Goal: Task Accomplishment & Management: Manage account settings

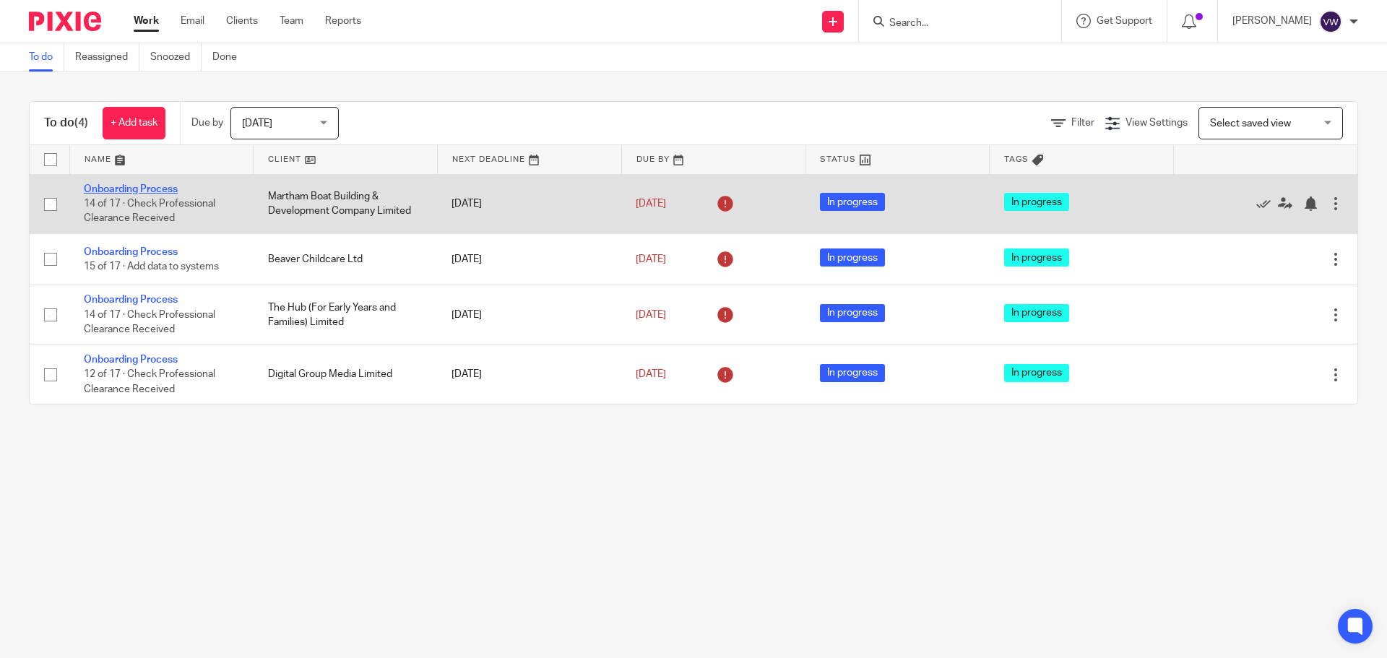
click at [140, 187] on link "Onboarding Process" at bounding box center [131, 189] width 94 height 10
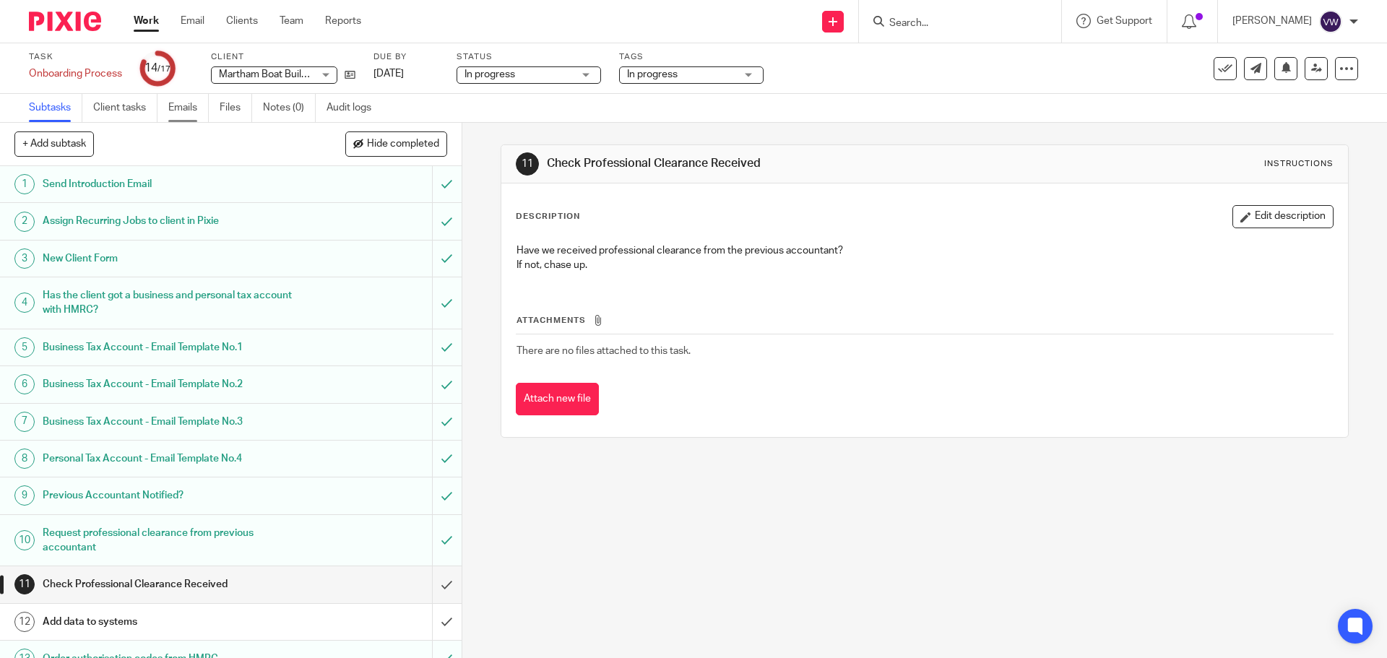
click at [185, 103] on link "Emails" at bounding box center [188, 108] width 40 height 28
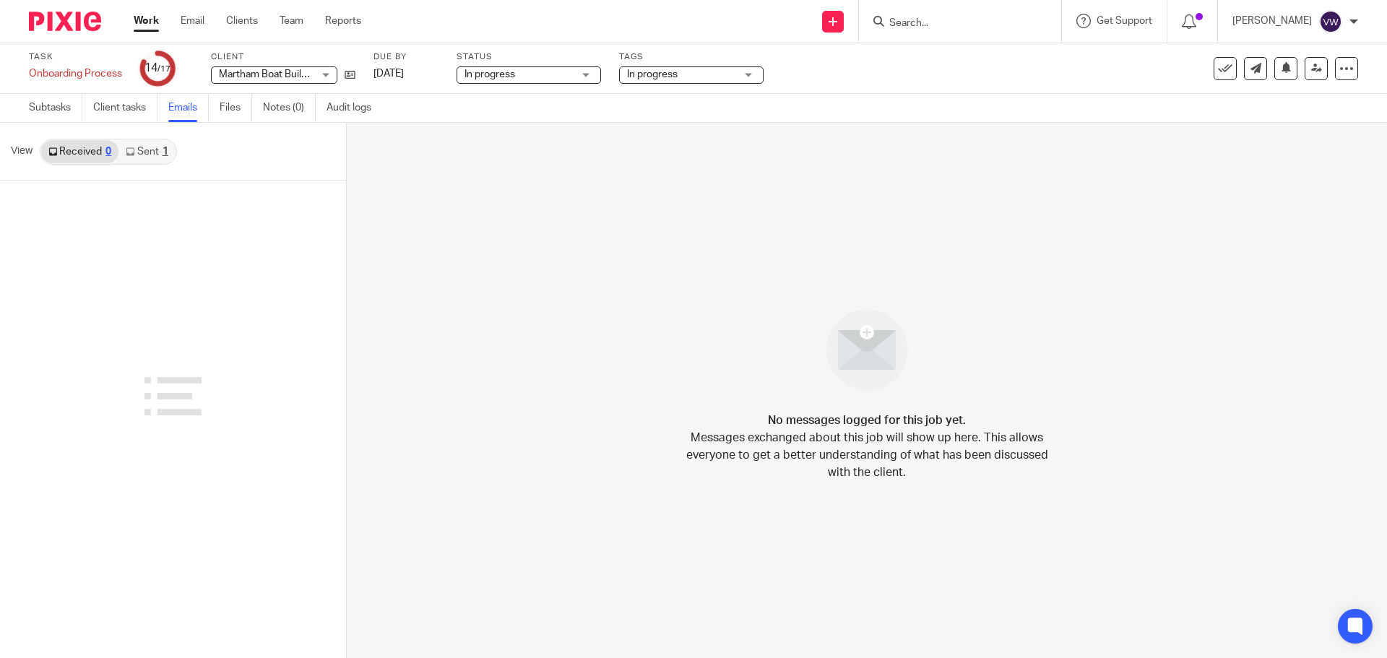
click at [156, 150] on link "Sent 1" at bounding box center [146, 151] width 56 height 23
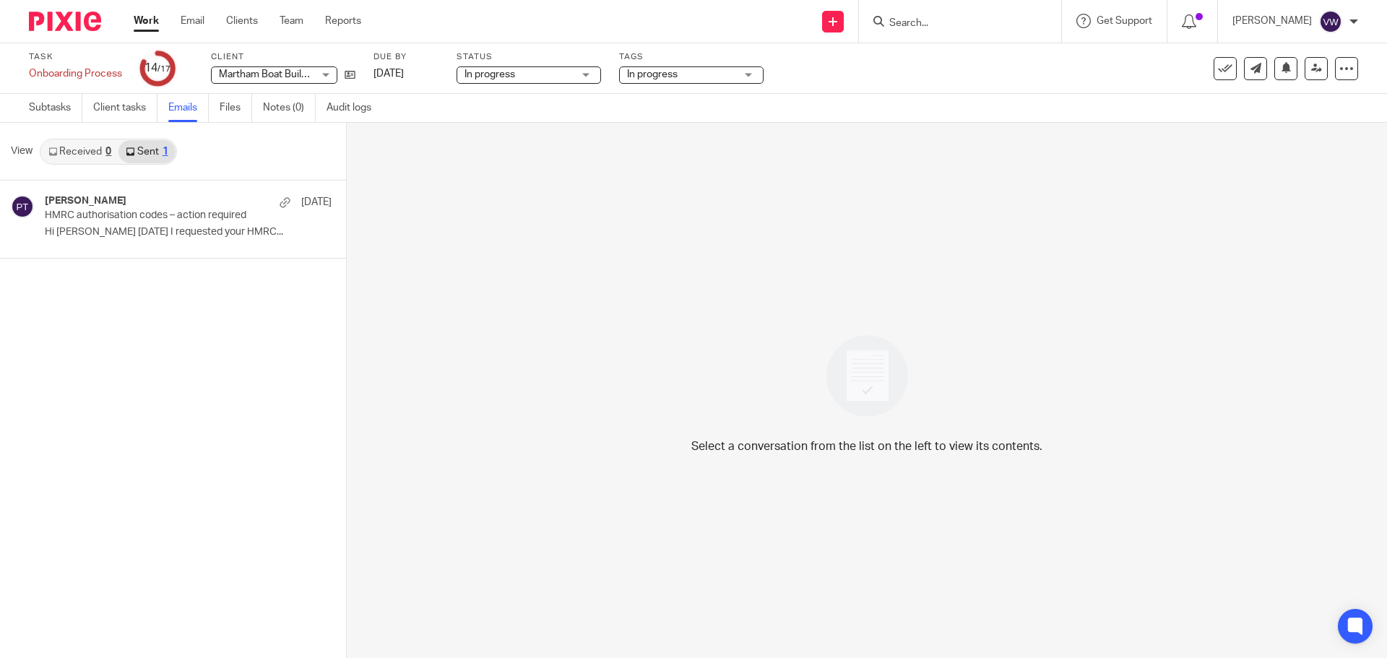
click at [78, 149] on link "Received 0" at bounding box center [79, 151] width 77 height 23
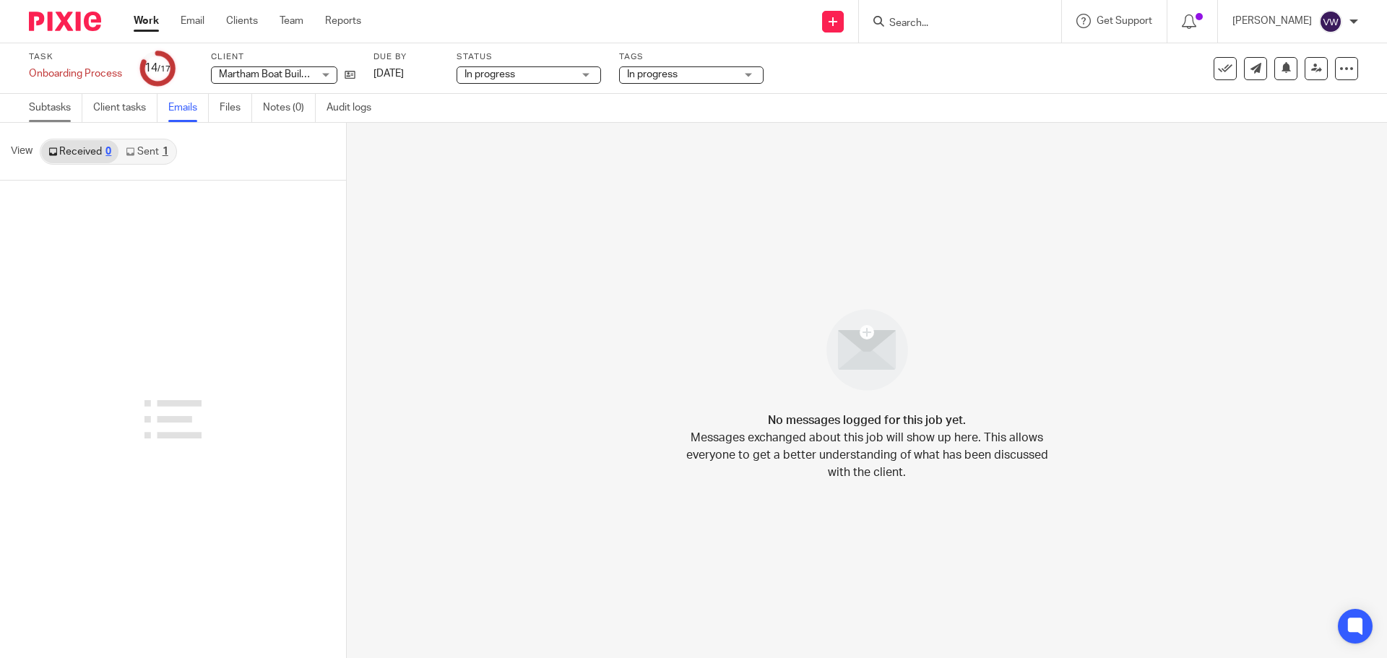
click at [59, 103] on link "Subtasks" at bounding box center [55, 108] width 53 height 28
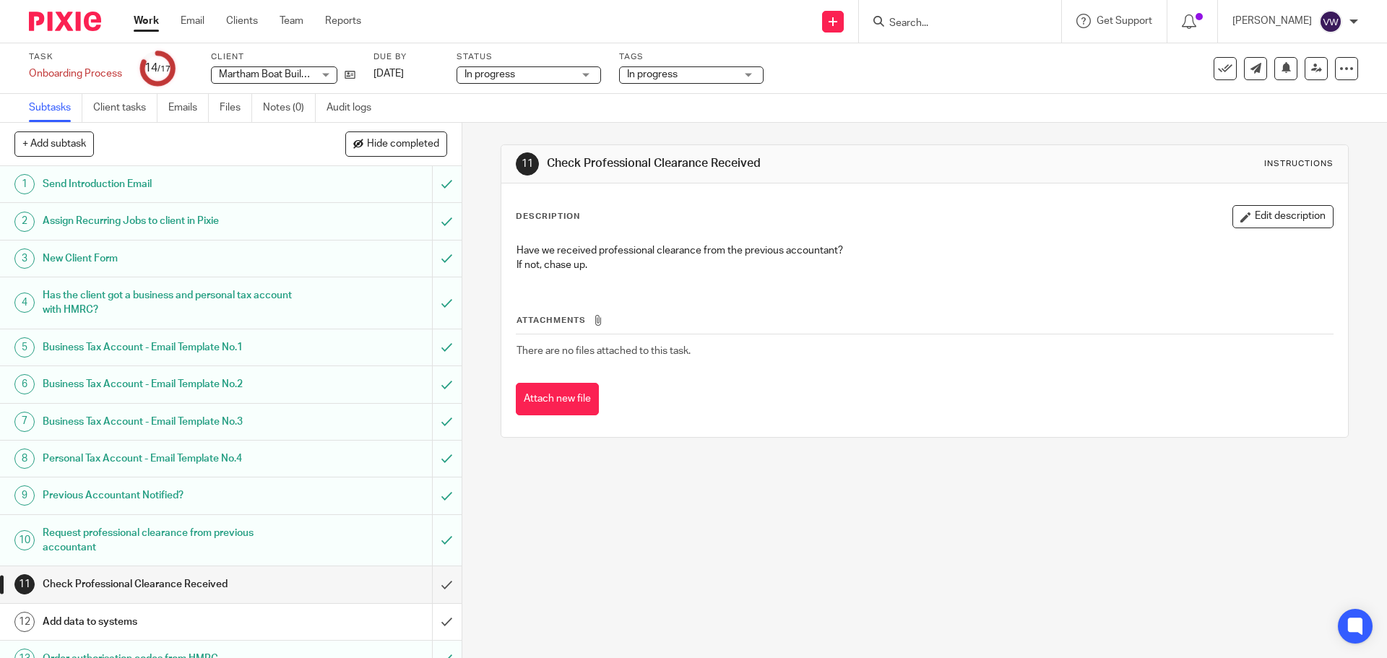
click at [183, 531] on h1 "Request professional clearance from previous accountant" at bounding box center [168, 540] width 250 height 37
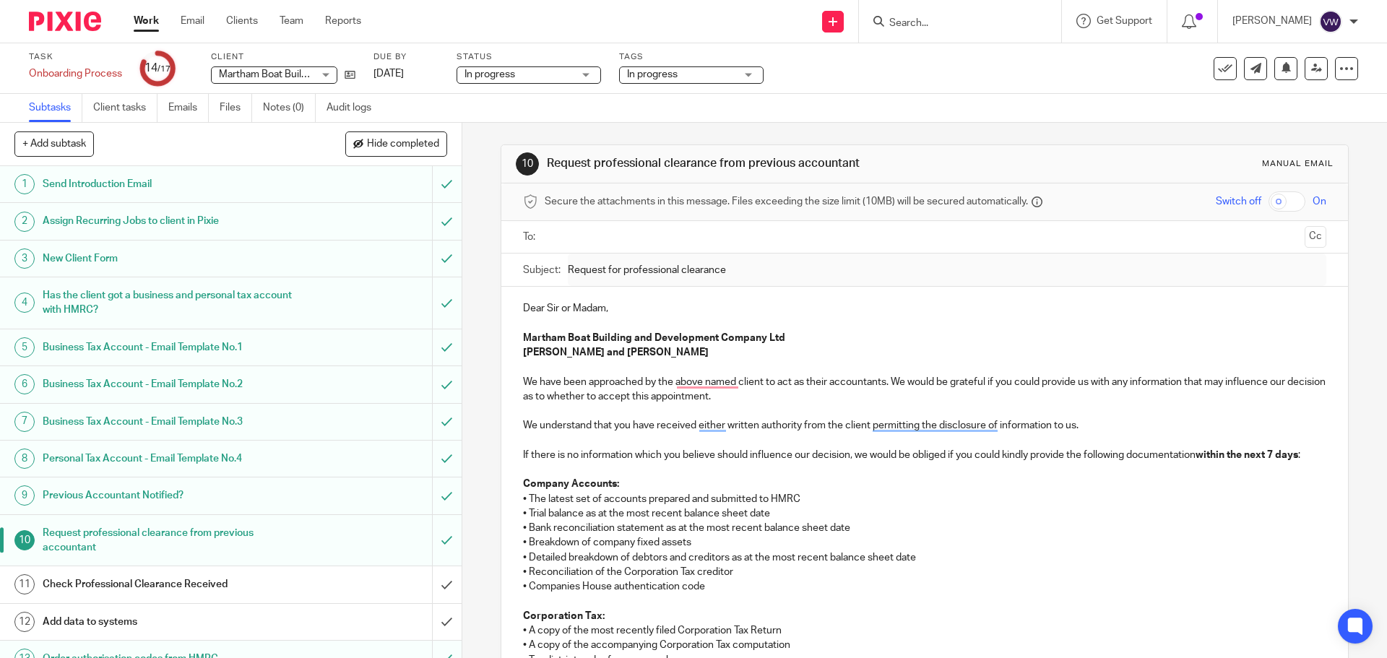
click at [572, 231] on input "text" at bounding box center [924, 237] width 748 height 17
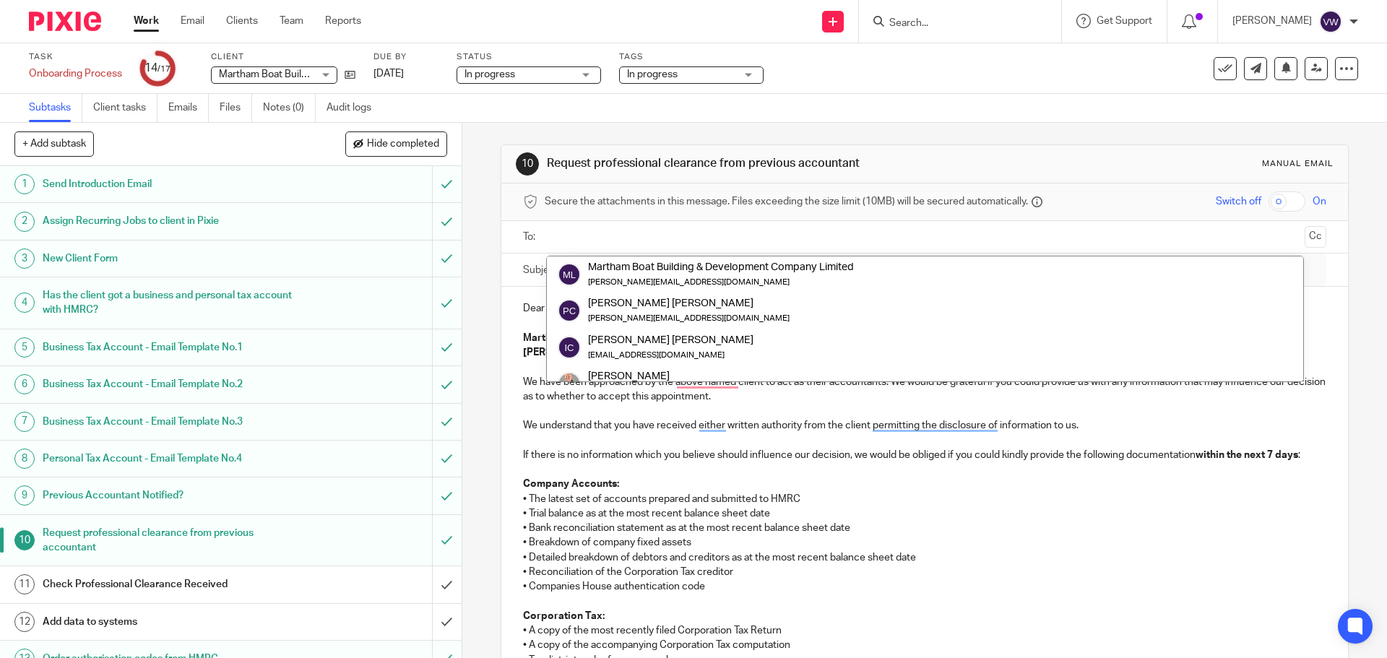
paste input "L.McMaster@lovewell-blake.co.uk"
type input "L.McMaster@lovewell-blake.co.uk"
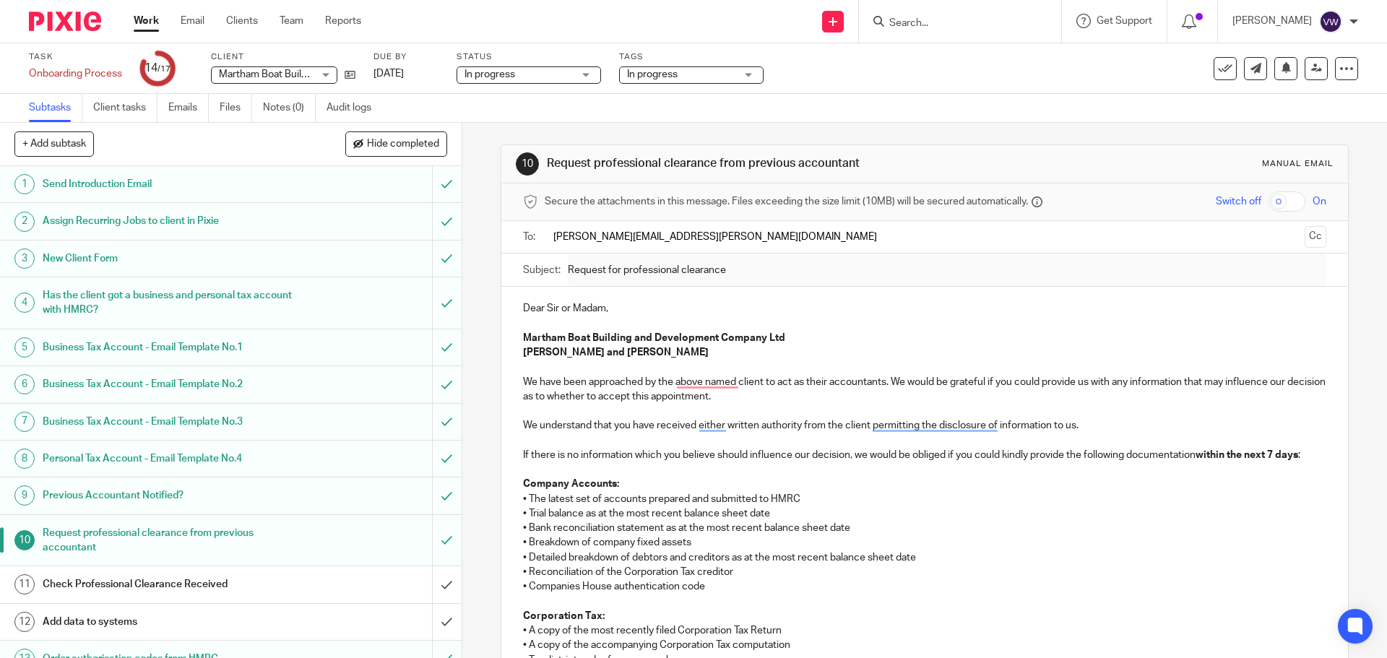
click at [1121, 234] on input "L.McMaster@lovewell-blake.co.uk" at bounding box center [924, 237] width 748 height 17
paste input "L.McMaster@lovewell-blake.co.uk"
type input "L.McMaster@lovewell-blake.co.uk"
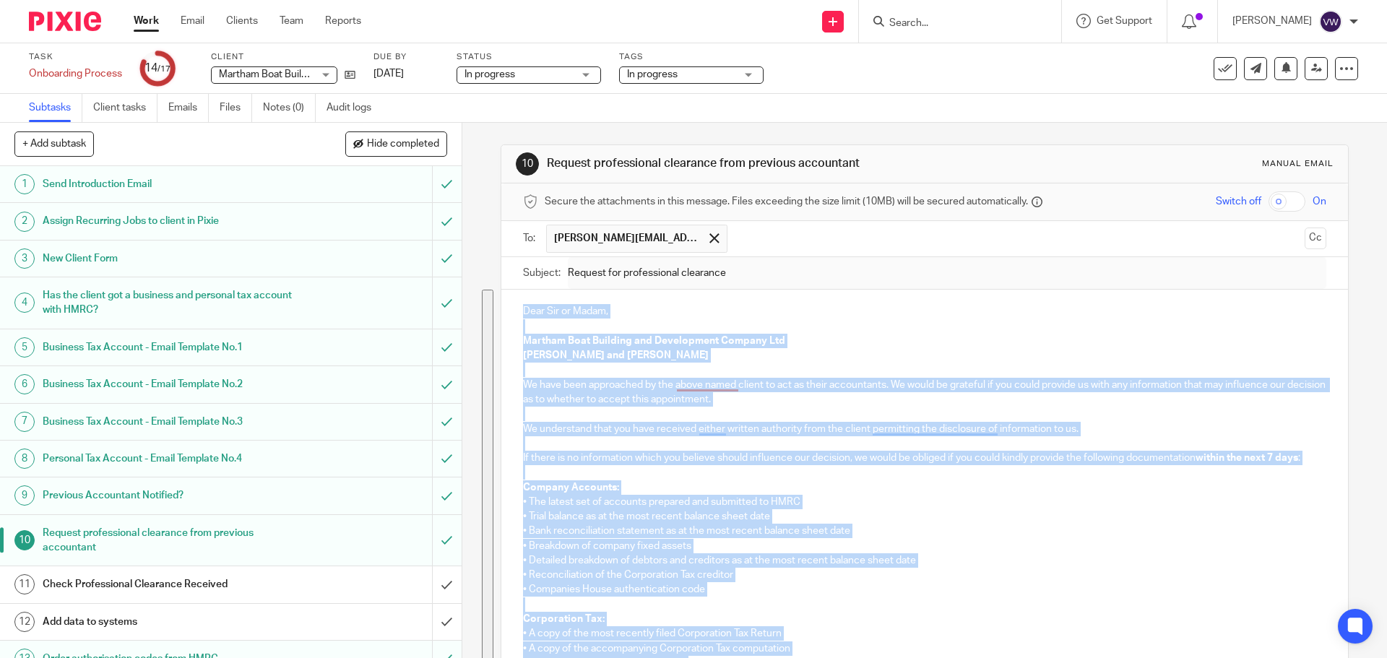
drag, startPoint x: 737, startPoint y: 506, endPoint x: 512, endPoint y: 115, distance: 451.0
click at [512, 115] on main "Task Onboarding Process Save Onboarding Process 14 /17 Client Martham Boat Buil…" at bounding box center [693, 329] width 1387 height 658
copy div "Dear Sir or Madam, Martham Boat Building and Development Company Ltd Ian Curtis…"
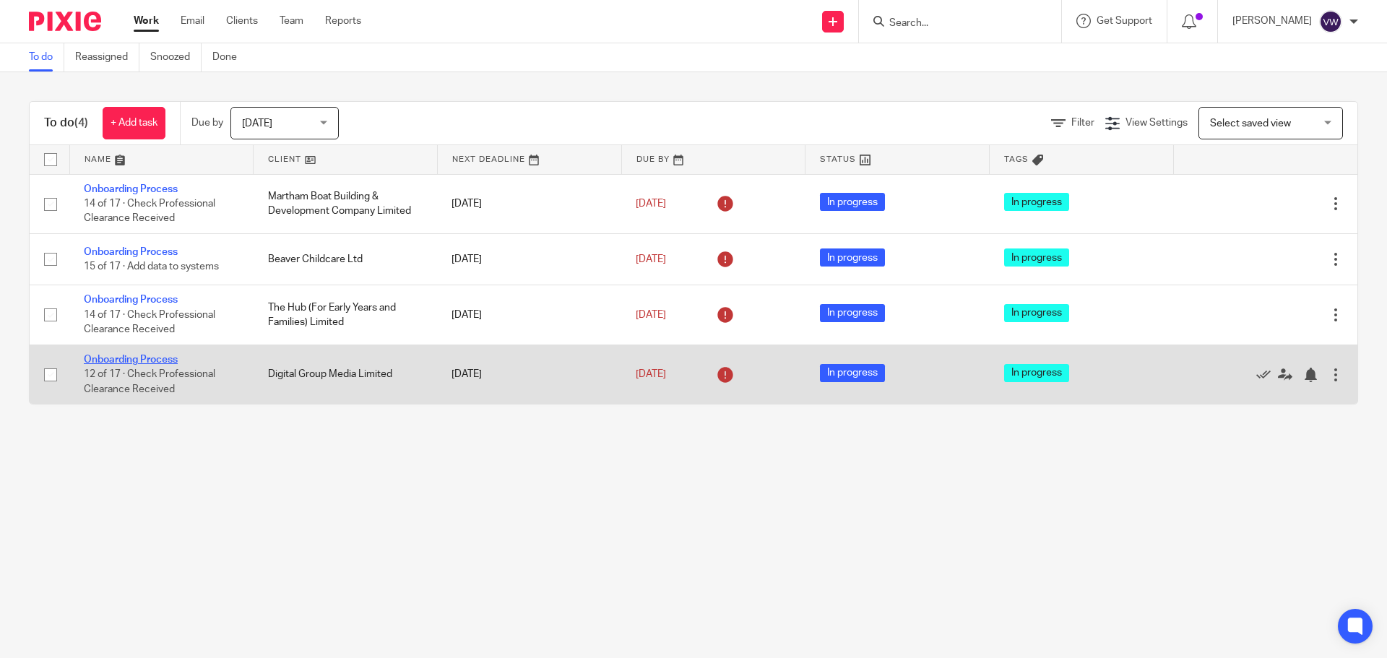
click at [158, 362] on link "Onboarding Process" at bounding box center [131, 360] width 94 height 10
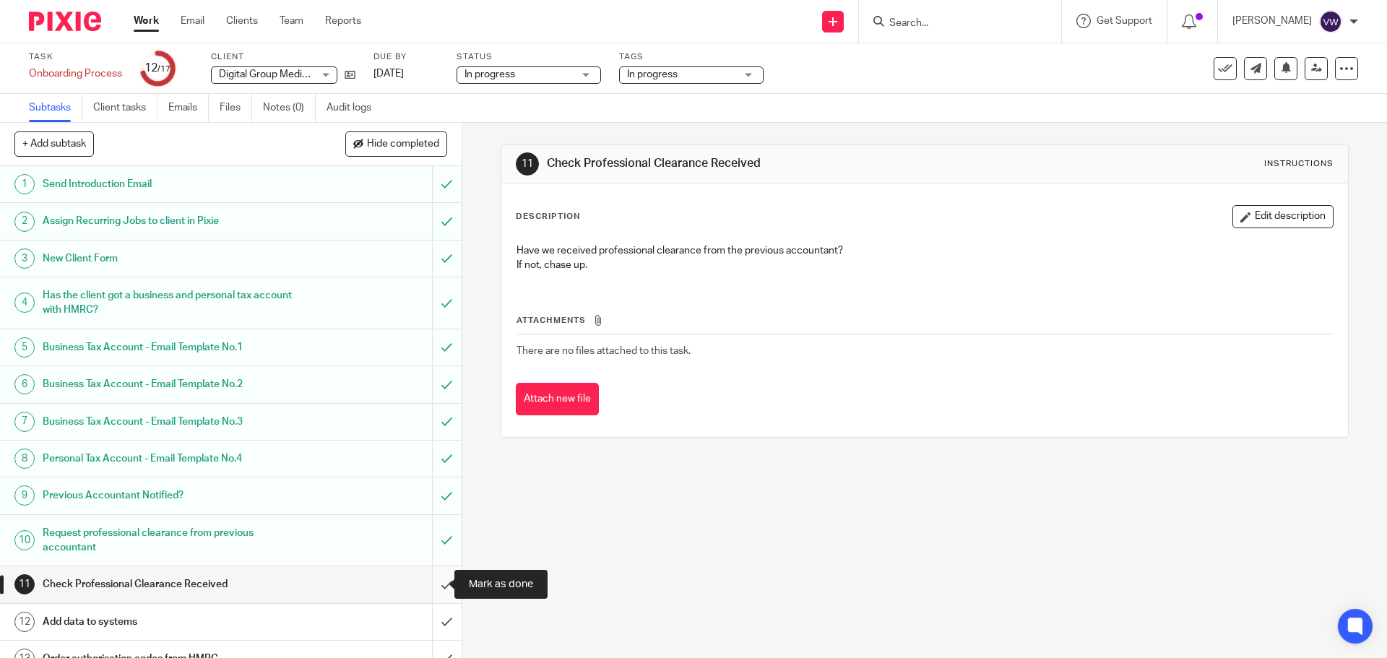
click at [434, 579] on input "submit" at bounding box center [230, 584] width 461 height 36
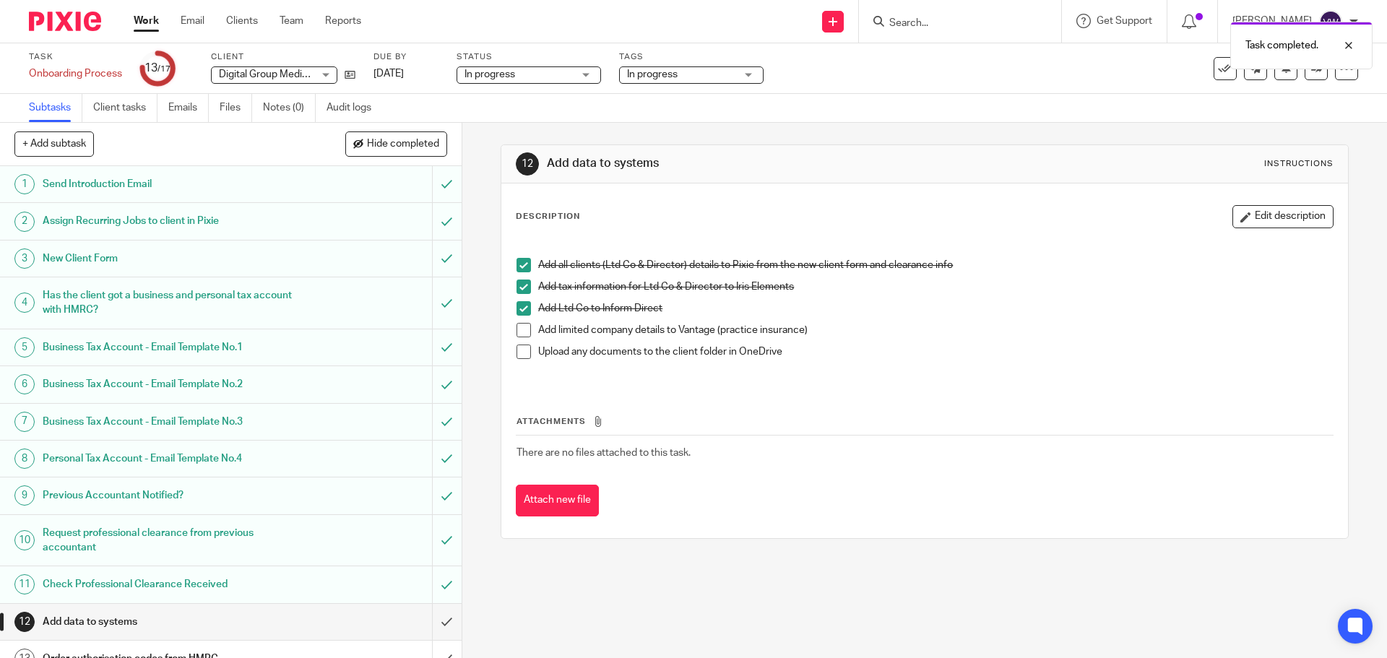
click at [520, 351] on span at bounding box center [523, 351] width 14 height 14
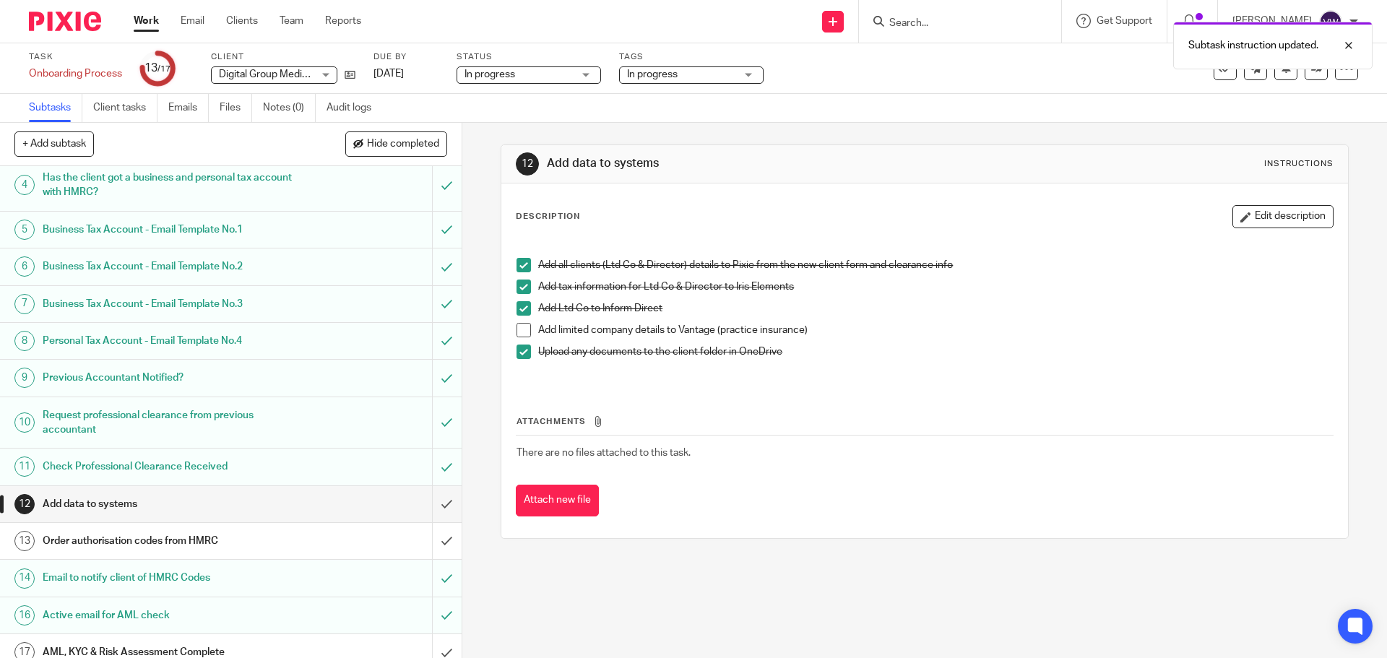
scroll to position [124, 0]
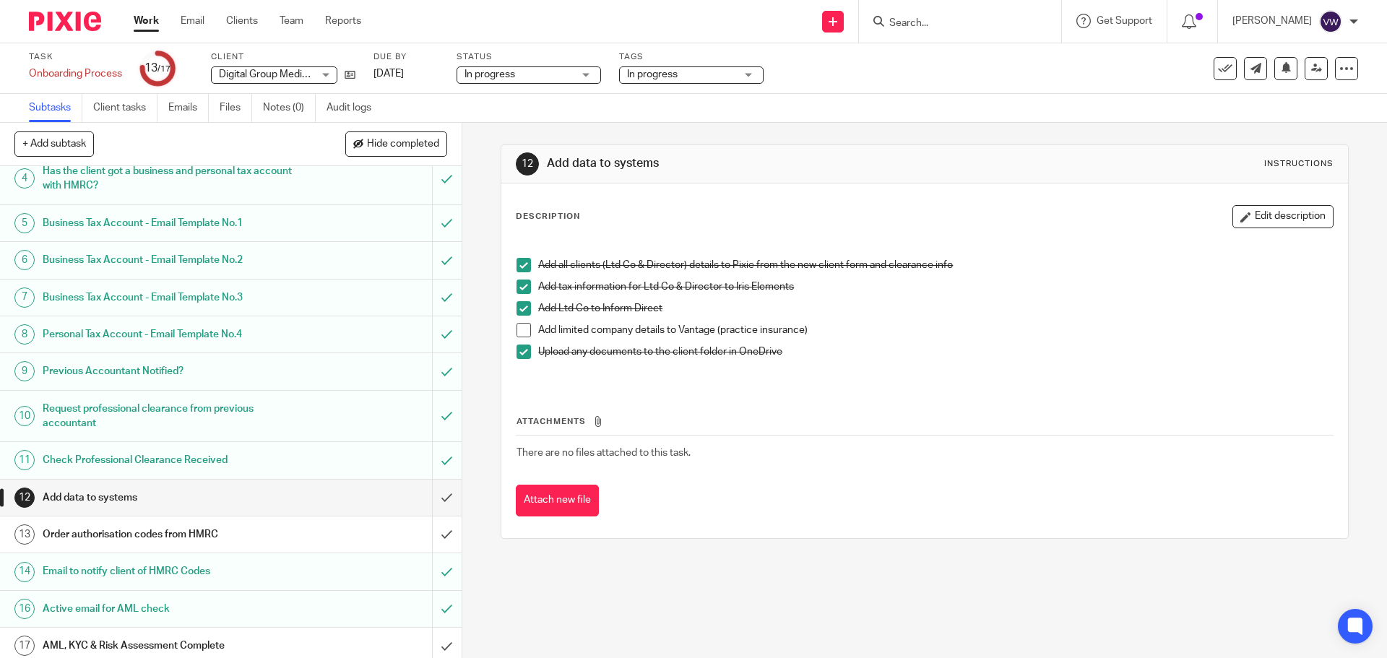
click at [309, 525] on div "Order authorisation codes from HMRC" at bounding box center [230, 535] width 375 height 22
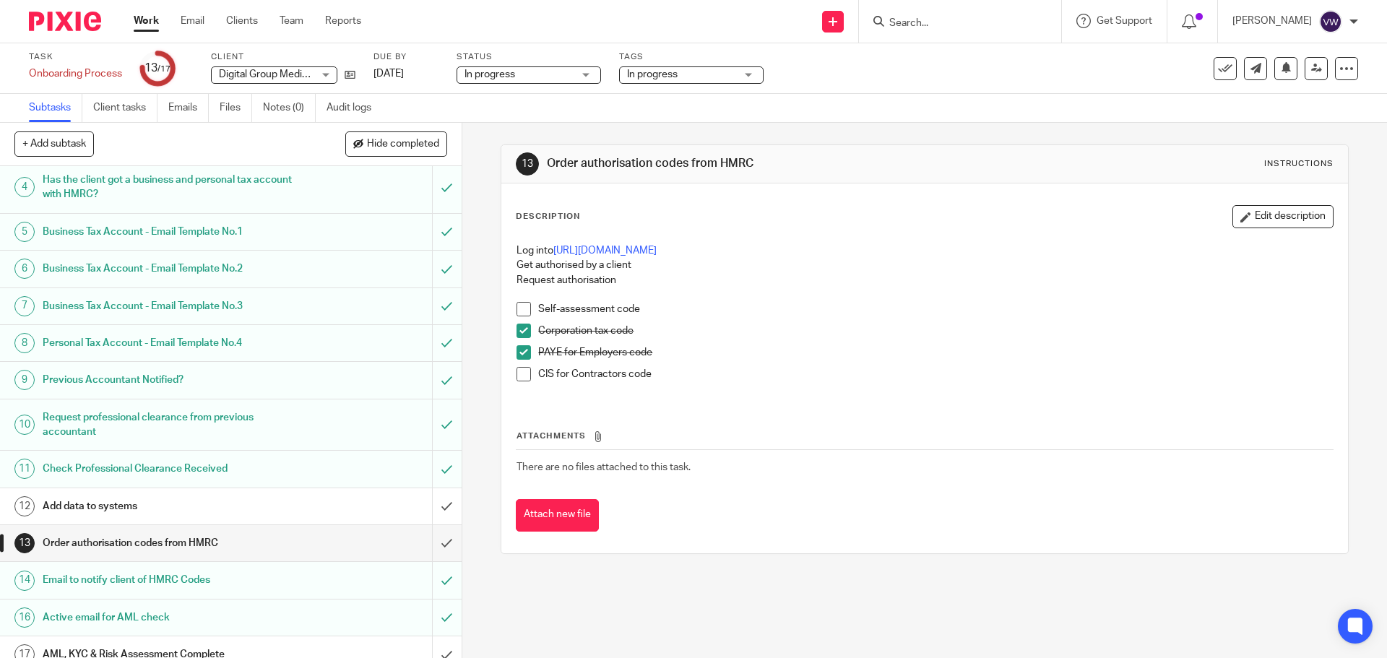
scroll to position [168, 0]
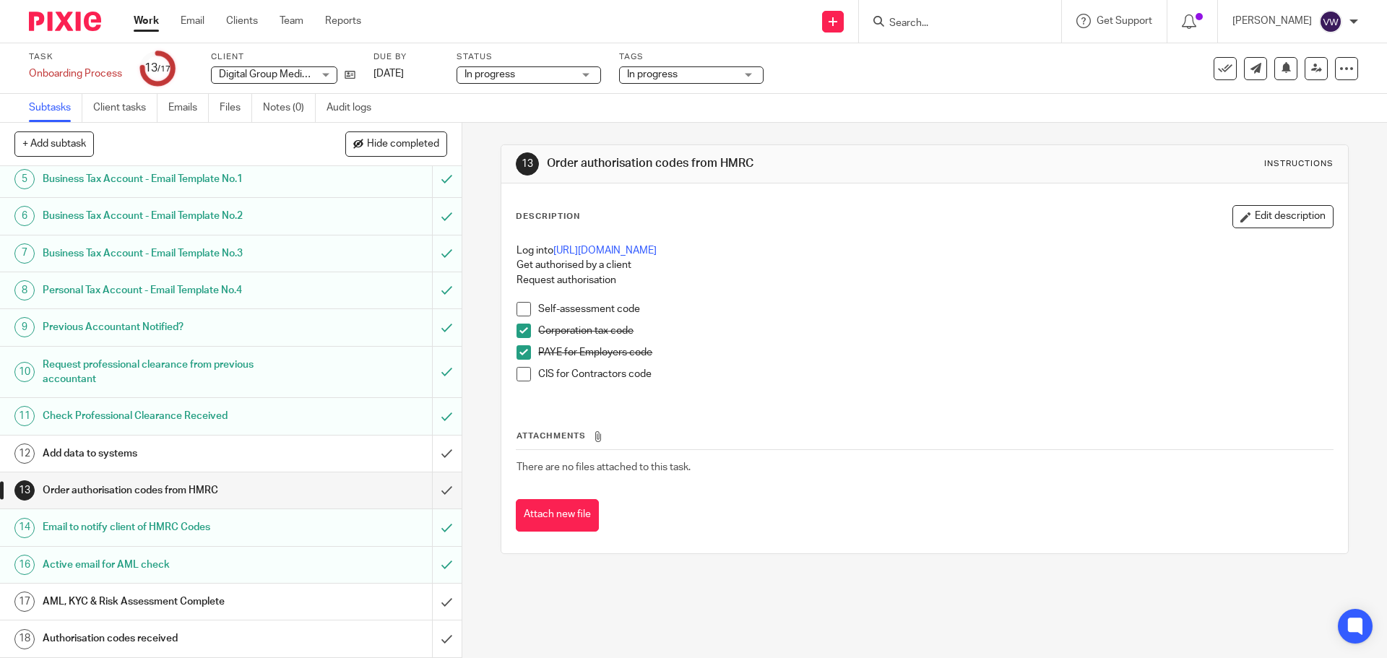
click at [270, 628] on h1 "Authorisation codes received" at bounding box center [168, 639] width 250 height 22
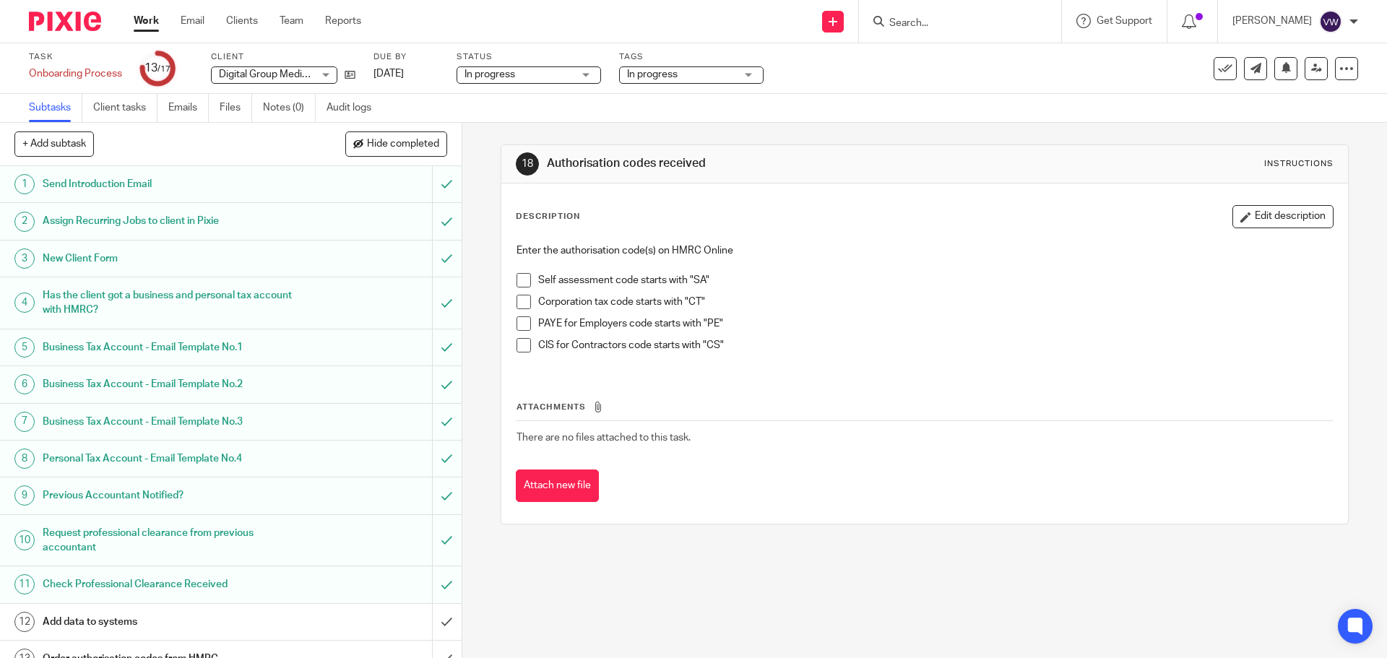
click at [519, 300] on span at bounding box center [523, 302] width 14 height 14
click at [966, 14] on form at bounding box center [965, 21] width 154 height 18
click at [932, 22] on input "Search" at bounding box center [953, 23] width 130 height 13
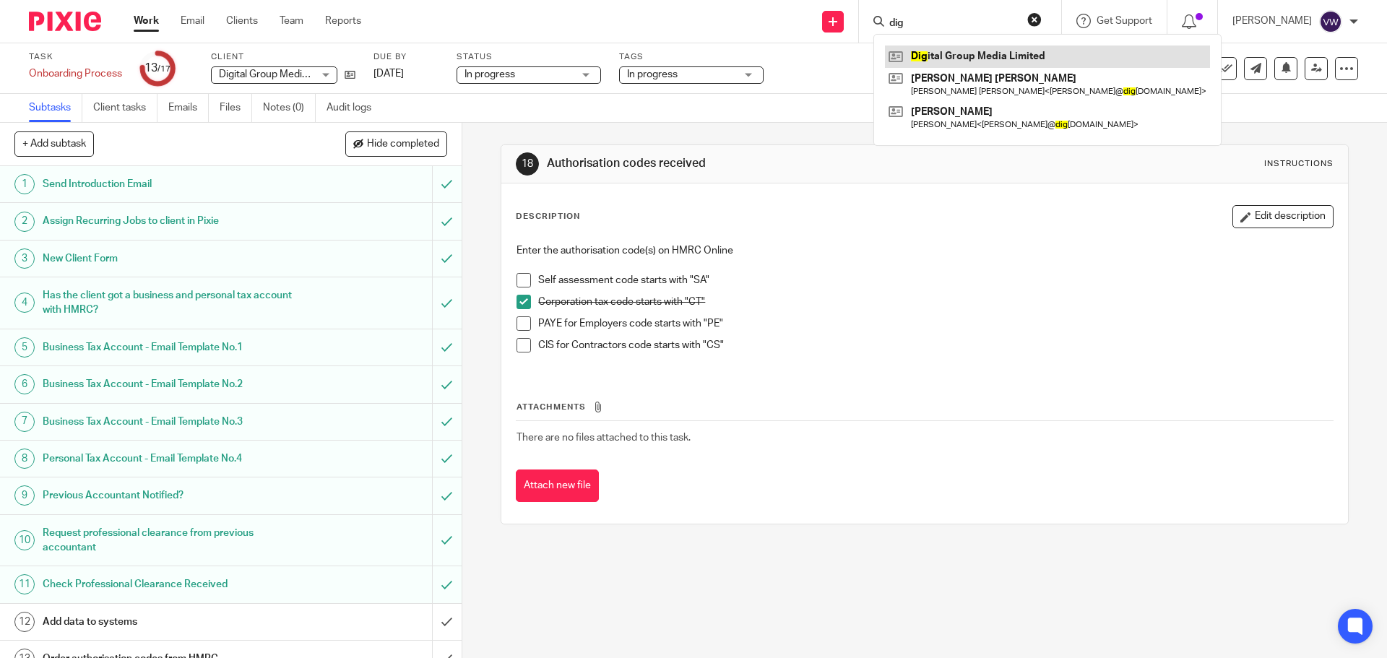
type input "dig"
click at [958, 57] on link at bounding box center [1047, 56] width 325 height 22
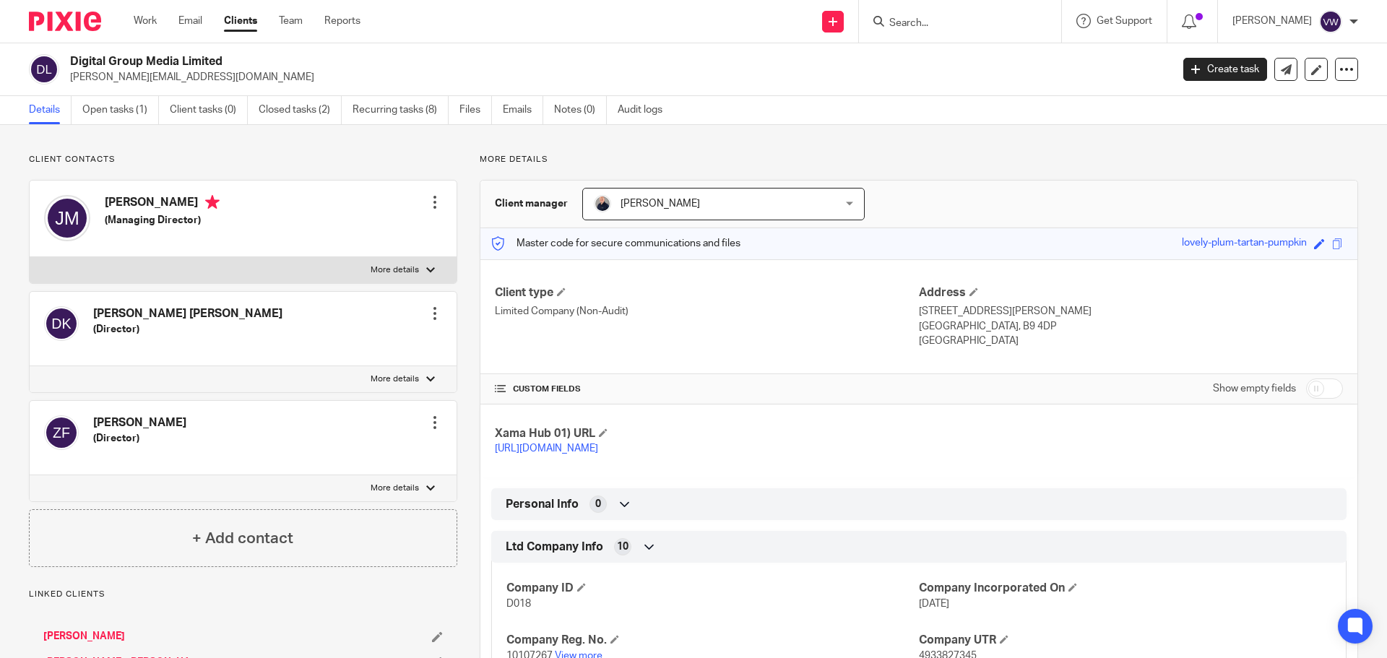
scroll to position [235, 0]
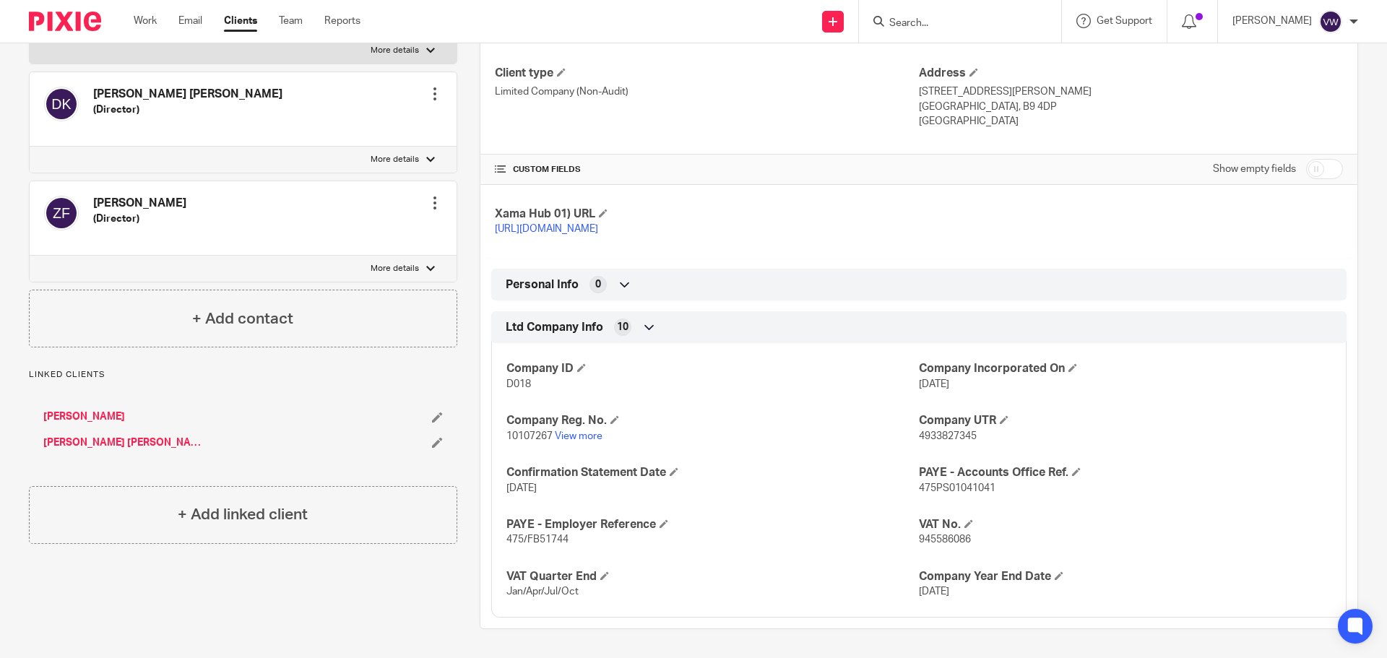
click at [1314, 159] on input "checkbox" at bounding box center [1324, 169] width 37 height 20
checkbox input "true"
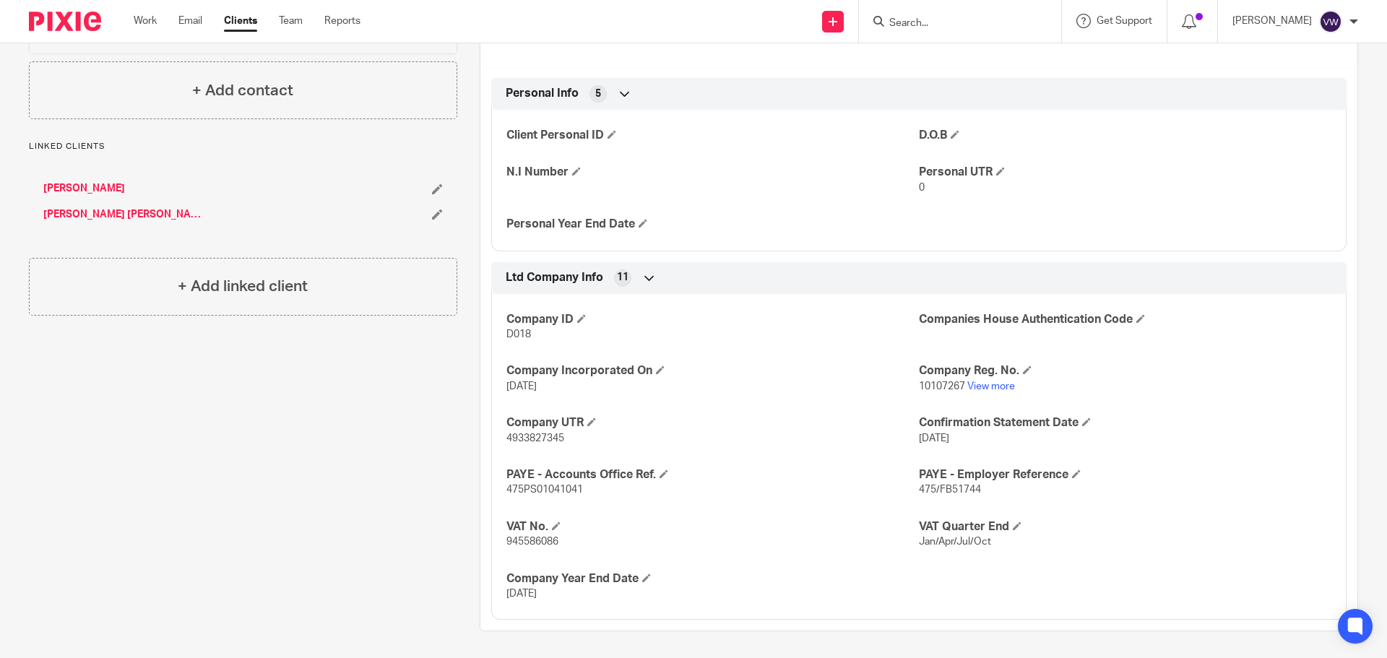
scroll to position [465, 0]
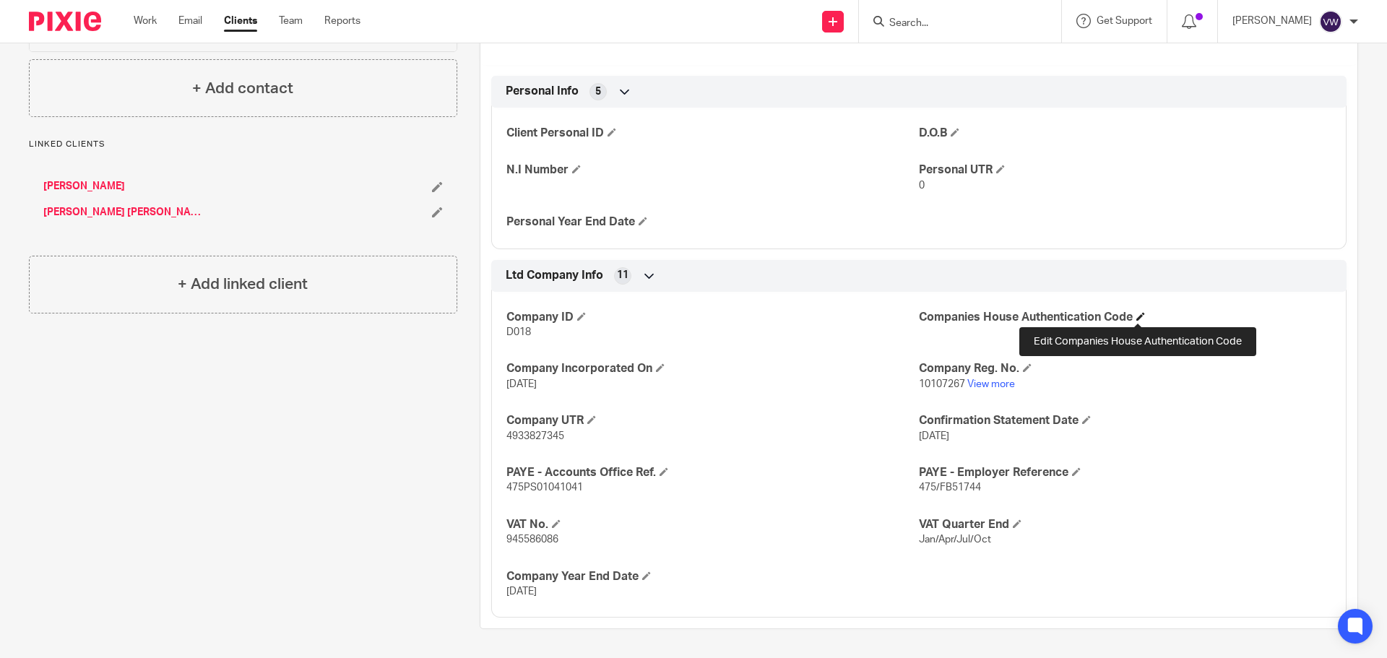
click at [1138, 313] on span at bounding box center [1140, 316] width 9 height 9
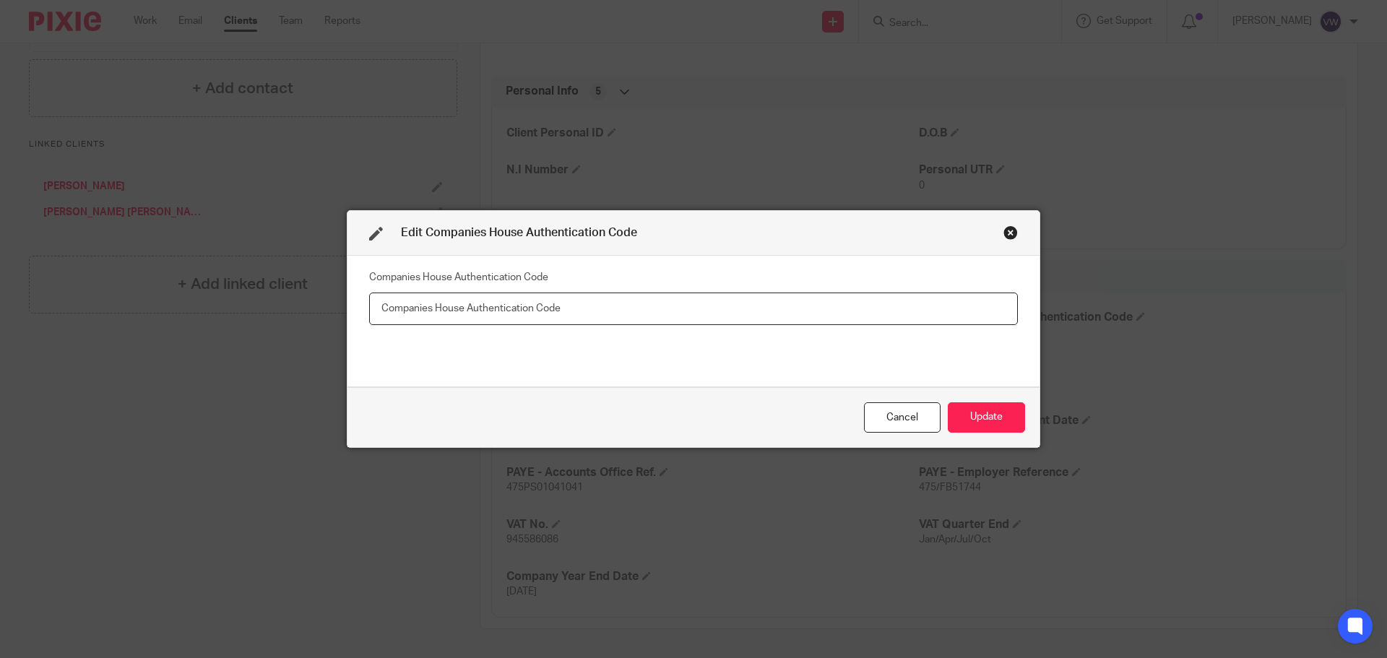
paste input "6AC05S"
type input "6AC05S"
click at [982, 409] on button "Update" at bounding box center [985, 417] width 77 height 31
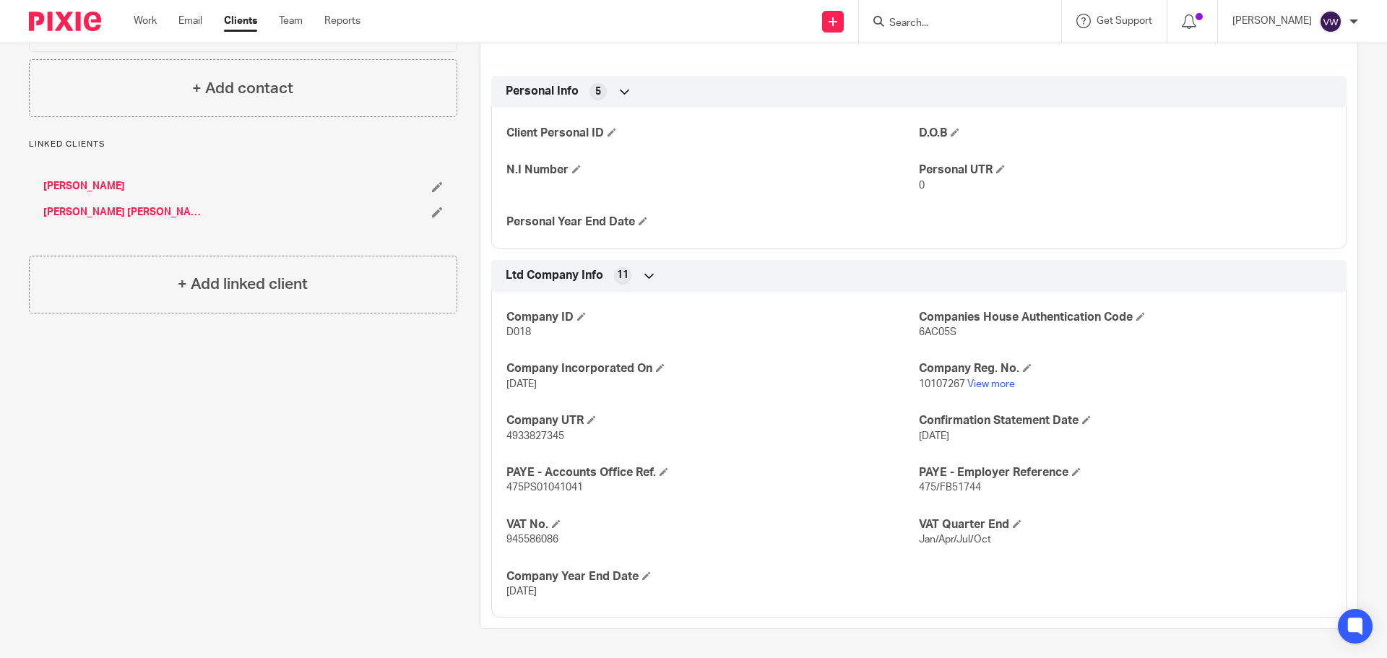
click at [66, 179] on link "[PERSON_NAME]" at bounding box center [84, 186] width 82 height 14
